Goal: Obtain resource: Download file/media

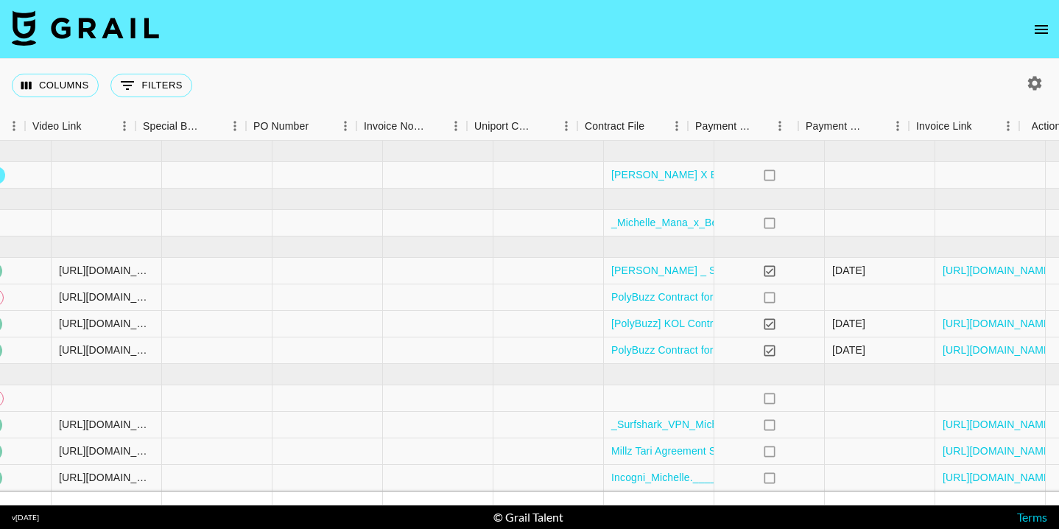
scroll to position [0, 1398]
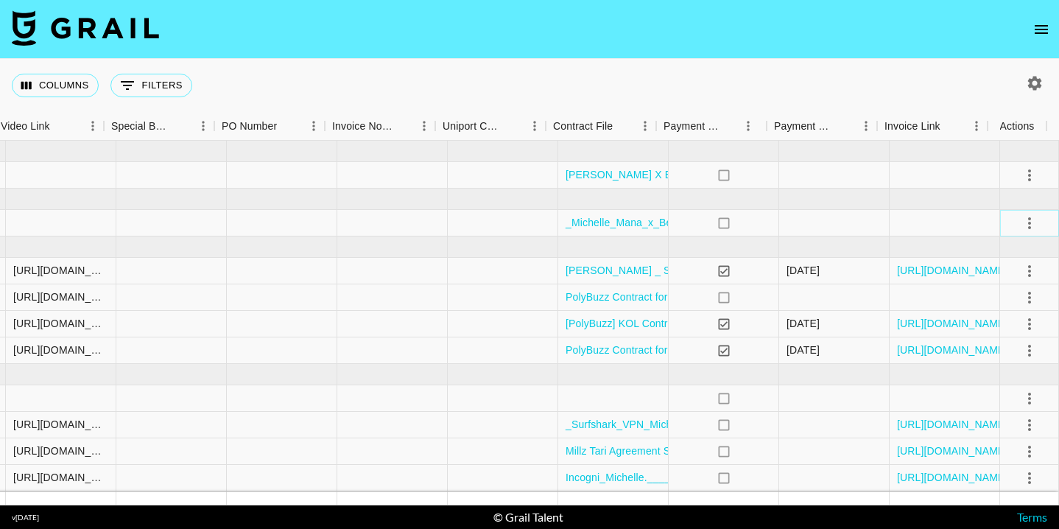
click at [1020, 225] on icon "select merge strategy" at bounding box center [1029, 223] width 18 height 18
click at [988, 258] on li "Confirm" at bounding box center [1011, 254] width 96 height 27
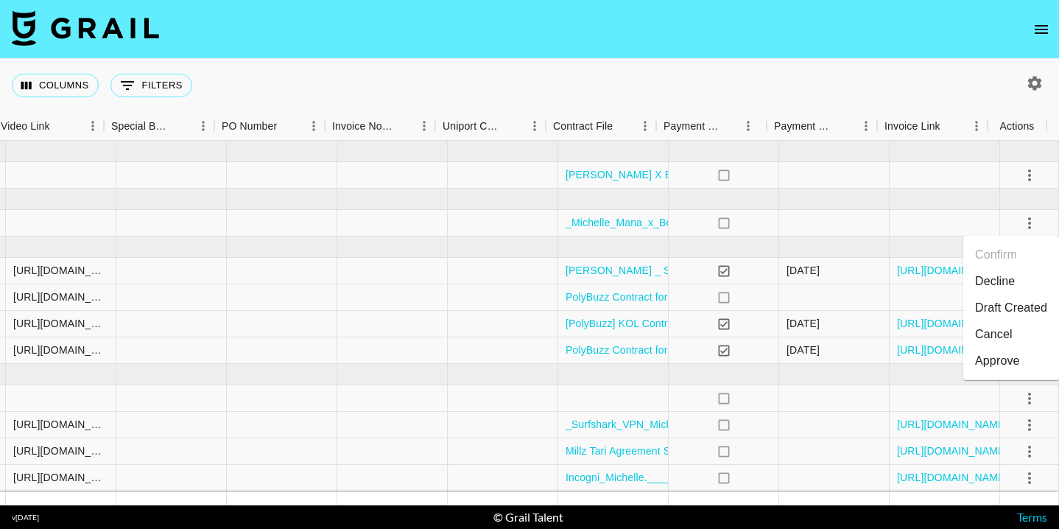
click at [666, 513] on footer "v 1.7.99 © Grail Talent Terms" at bounding box center [529, 517] width 1059 height 24
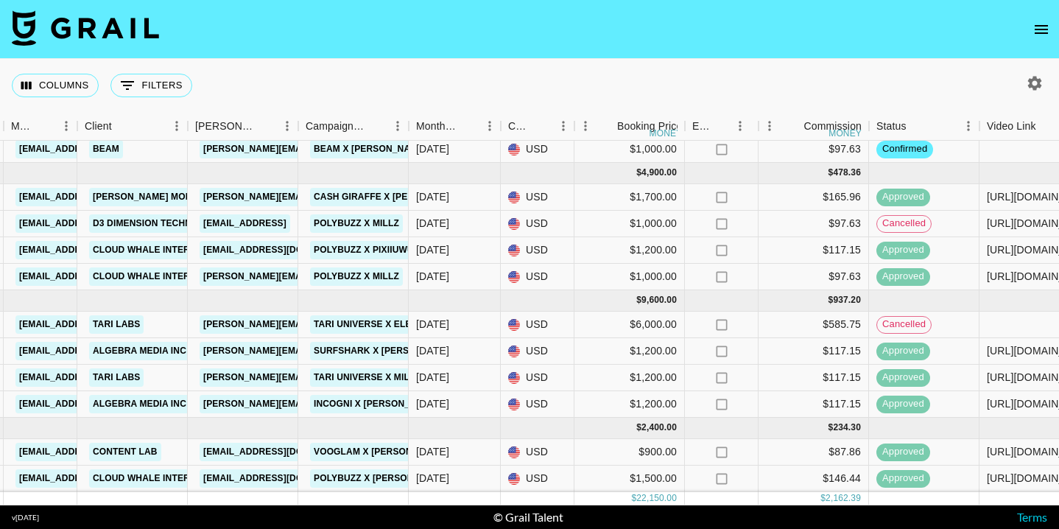
scroll to position [86, 413]
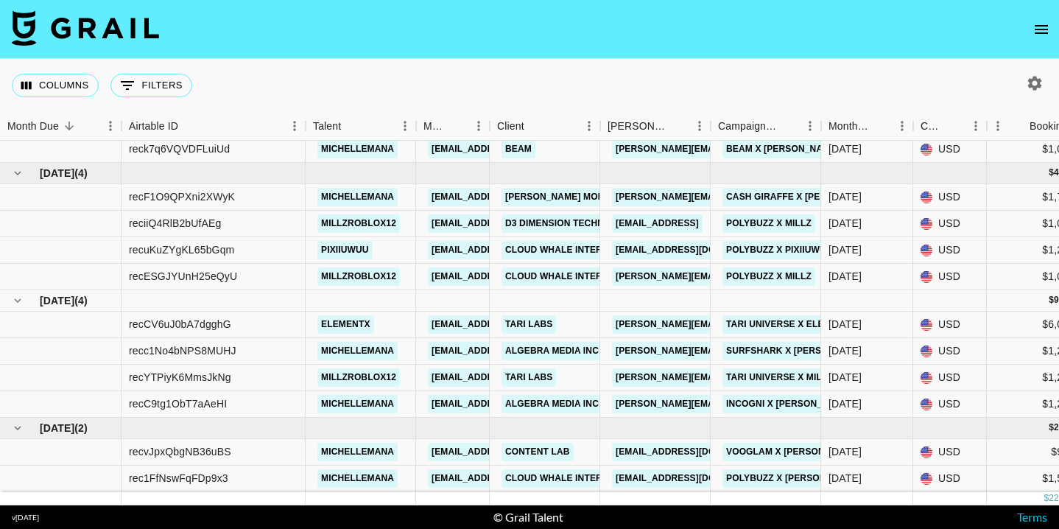
scroll to position [86, 0]
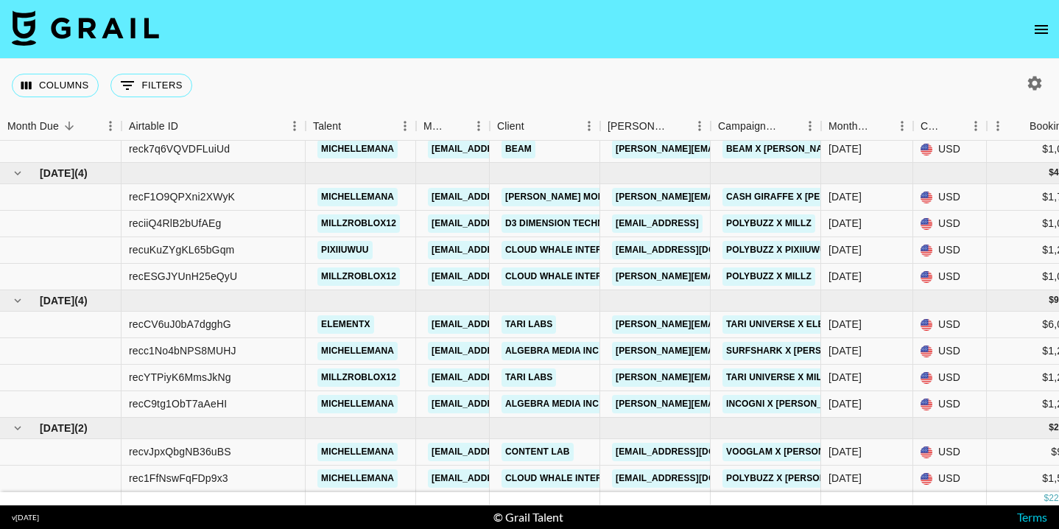
scroll to position [86, 0]
click at [1047, 87] on div at bounding box center [1031, 83] width 54 height 25
click at [1039, 85] on icon "button" at bounding box center [1035, 83] width 14 height 14
select select "[DATE]"
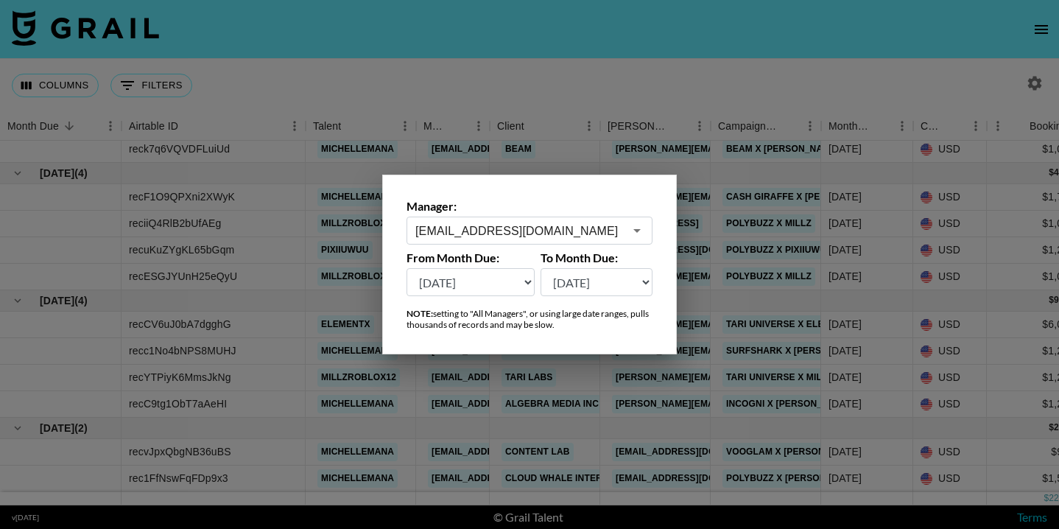
click at [447, 283] on select "[DATE] [DATE] '[DATE] May '[DATE] Mar '[DATE] Jan '[DATE] Nov '[DATE] Sep '[DAT…" at bounding box center [470, 282] width 128 height 28
click at [406, 268] on select "[DATE] [DATE] '[DATE] May '[DATE] Mar '[DATE] Jan '[DATE] Nov '[DATE] Sep '[DAT…" at bounding box center [470, 282] width 128 height 28
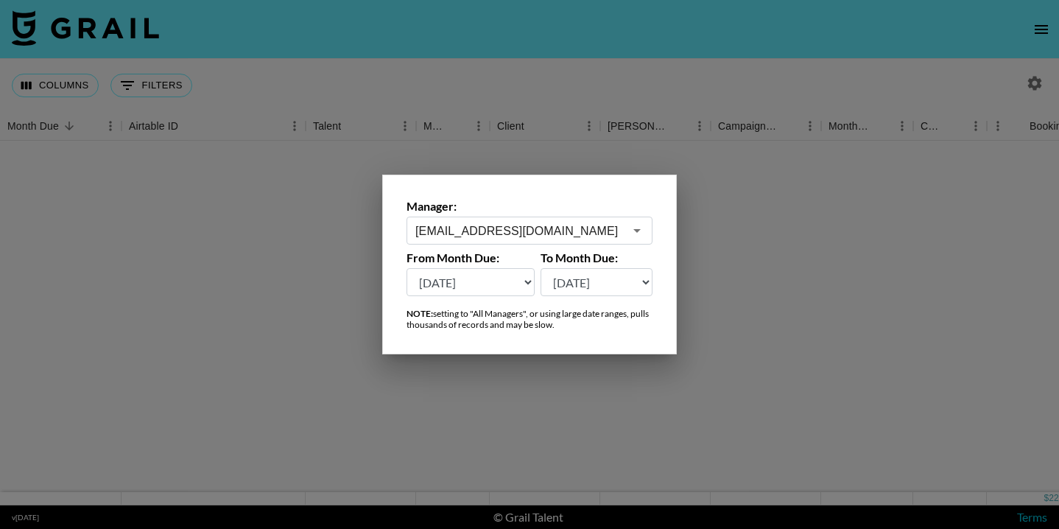
click at [546, 47] on div at bounding box center [529, 264] width 1059 height 529
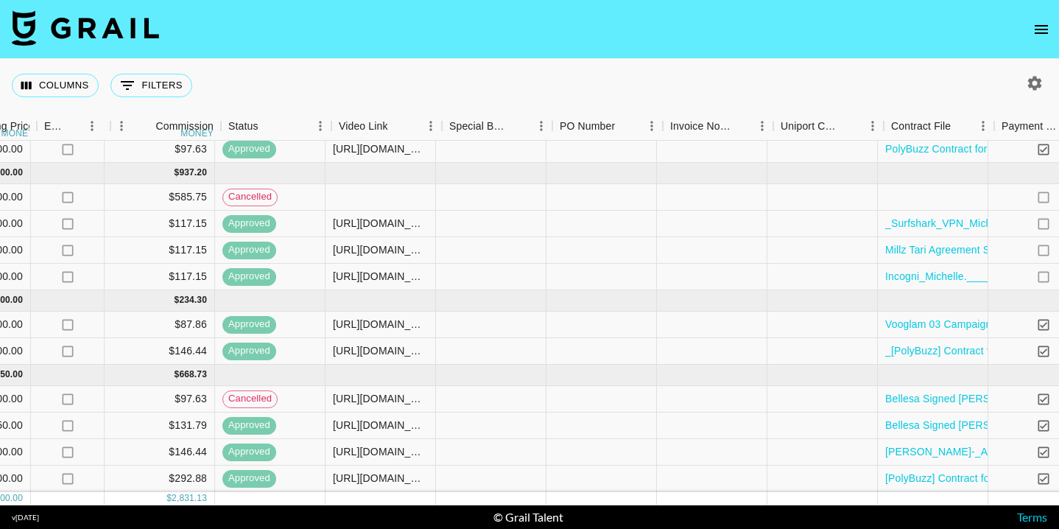
scroll to position [213, 1236]
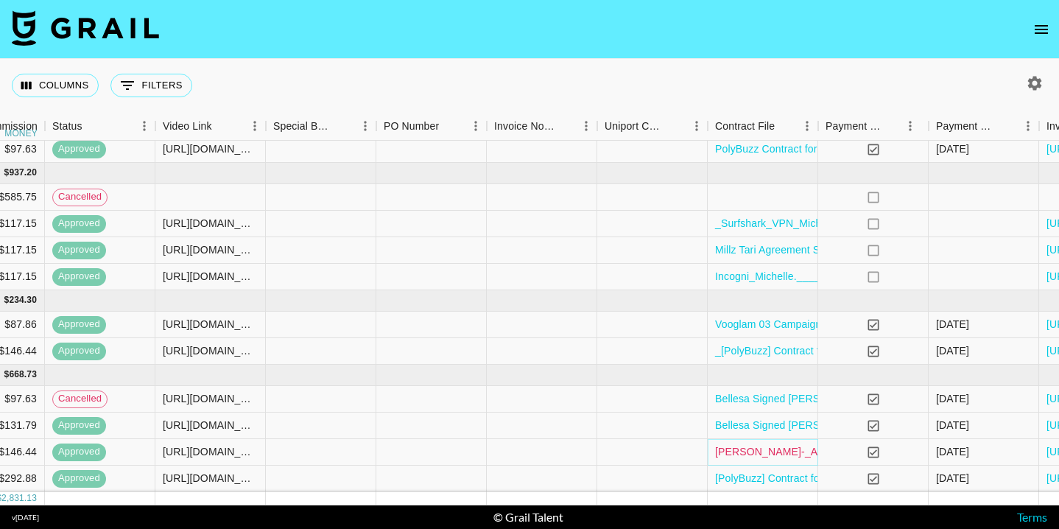
click at [758, 444] on link "[PERSON_NAME]-_Aura_-_January_2025.pdf" at bounding box center [823, 451] width 217 height 15
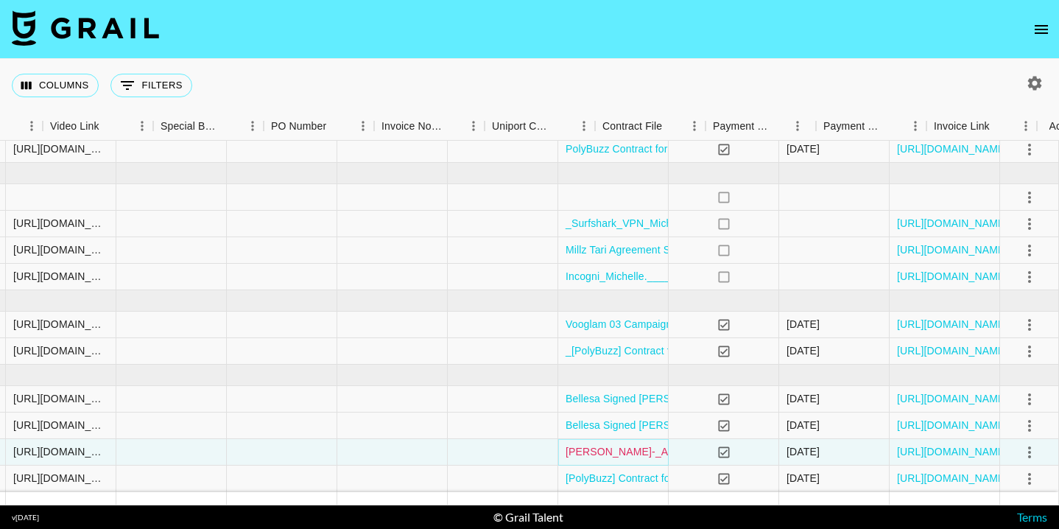
scroll to position [213, 1398]
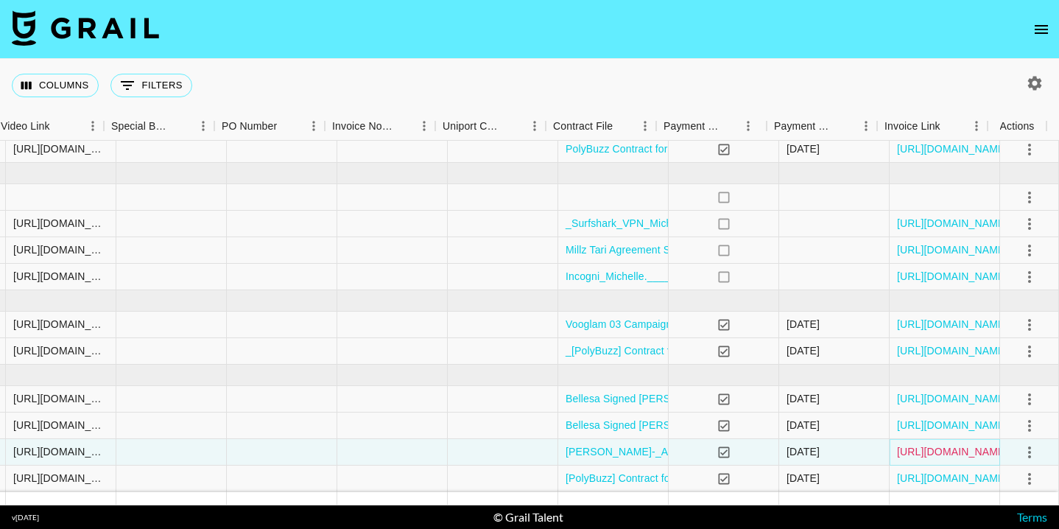
click at [920, 444] on link "[URL][DOMAIN_NAME]" at bounding box center [952, 451] width 111 height 15
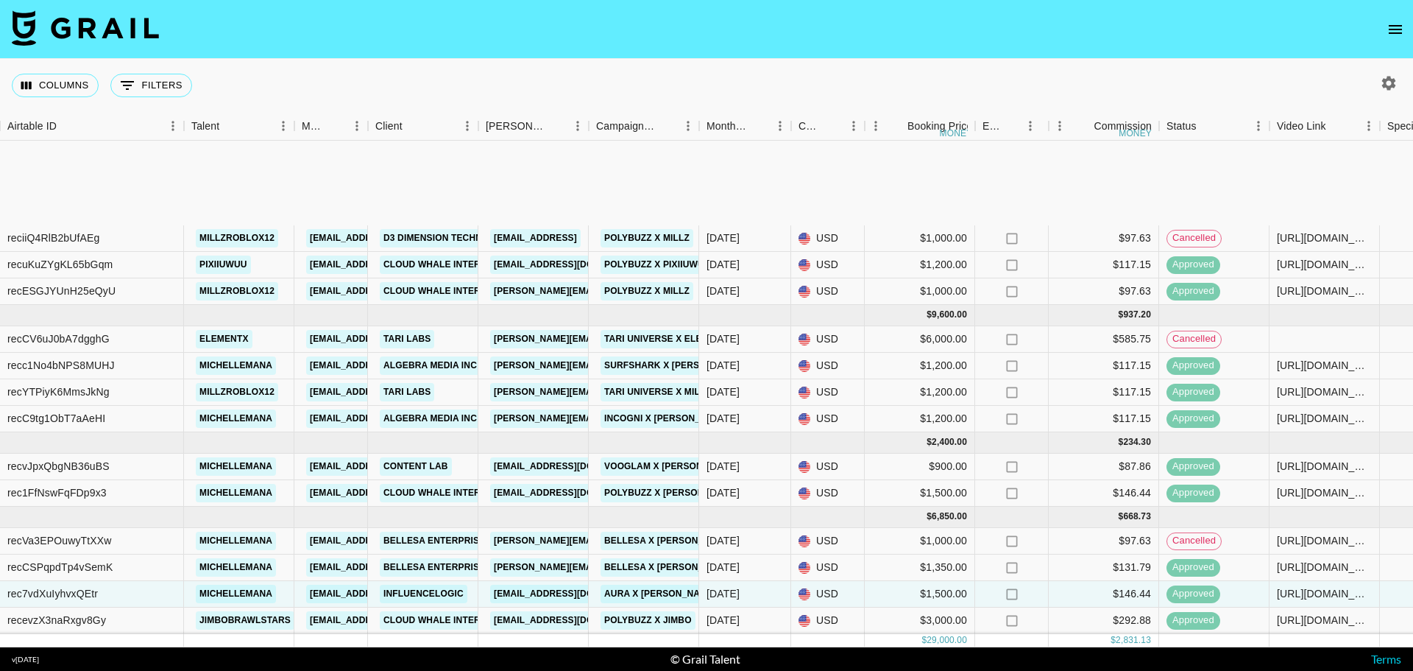
scroll to position [71, 121]
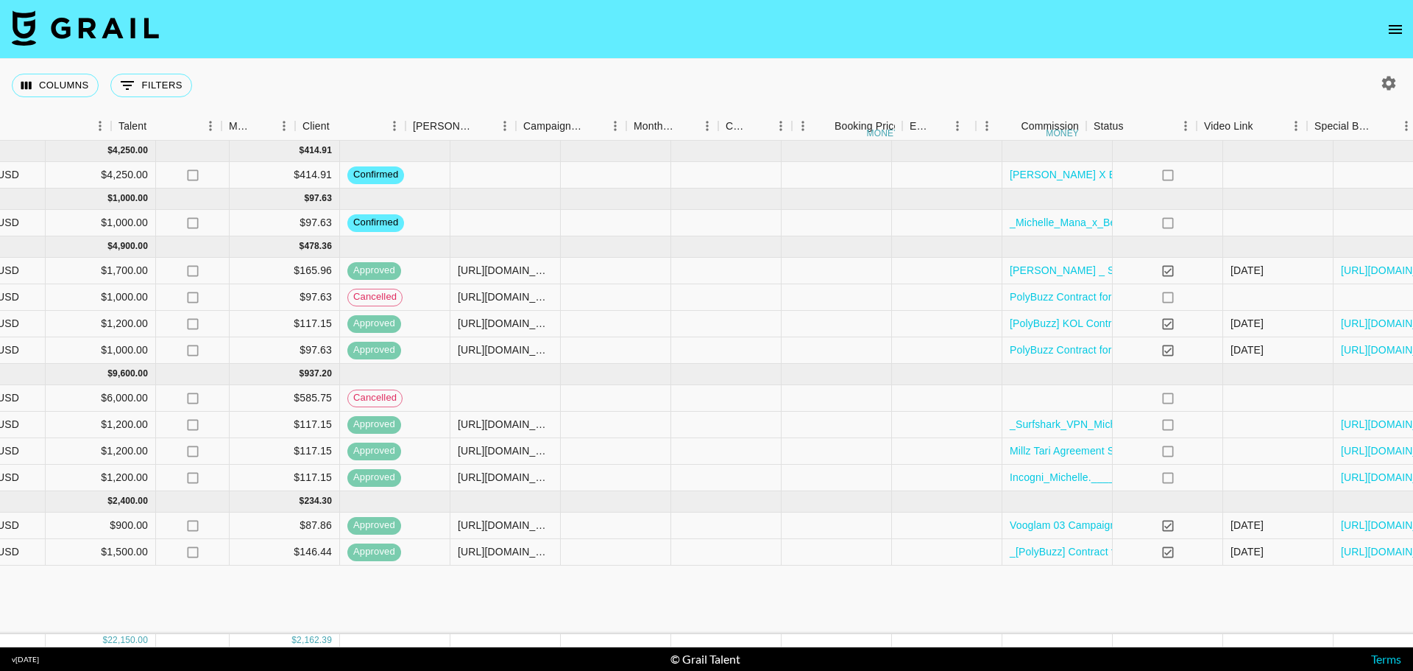
scroll to position [0, 194]
